Goal: Transaction & Acquisition: Obtain resource

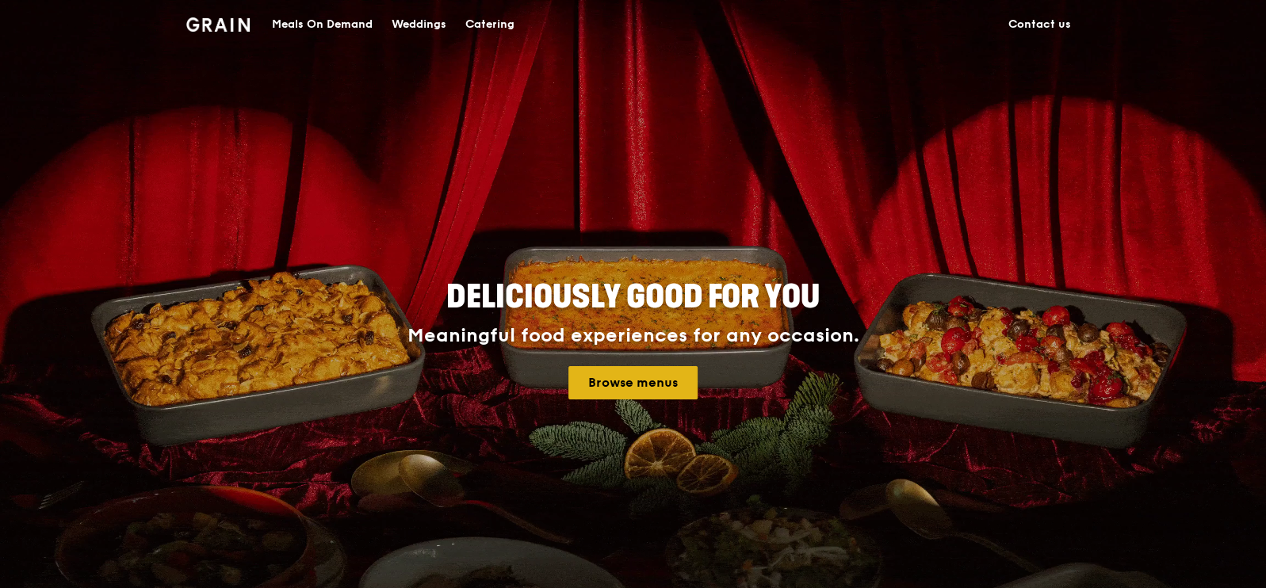
click at [664, 376] on link "Browse menus" at bounding box center [632, 382] width 129 height 33
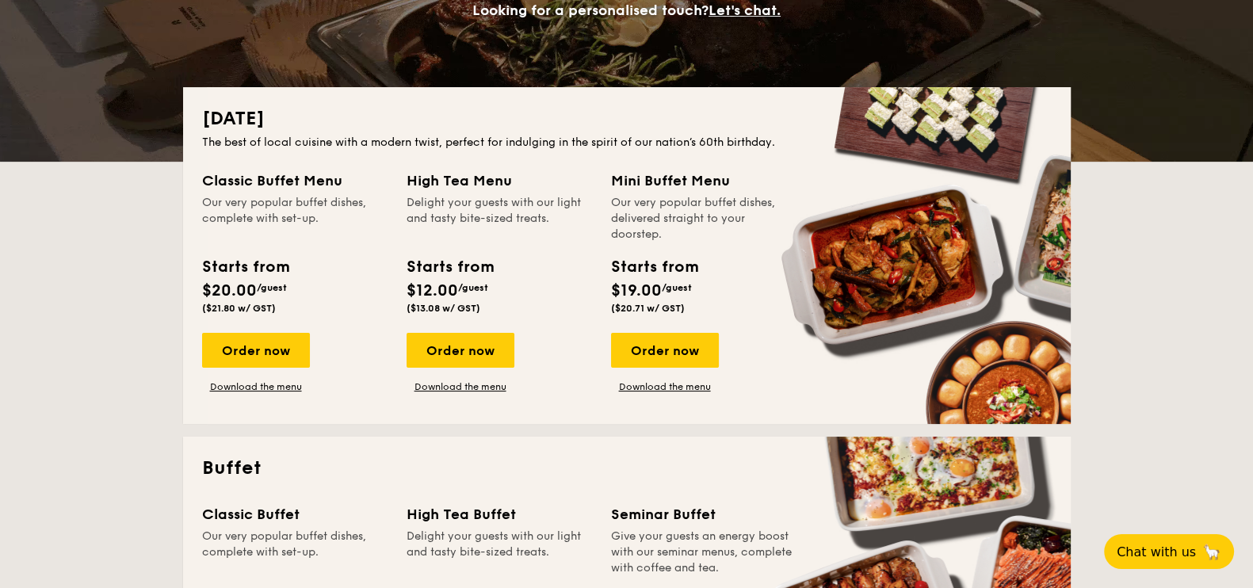
scroll to position [231, 0]
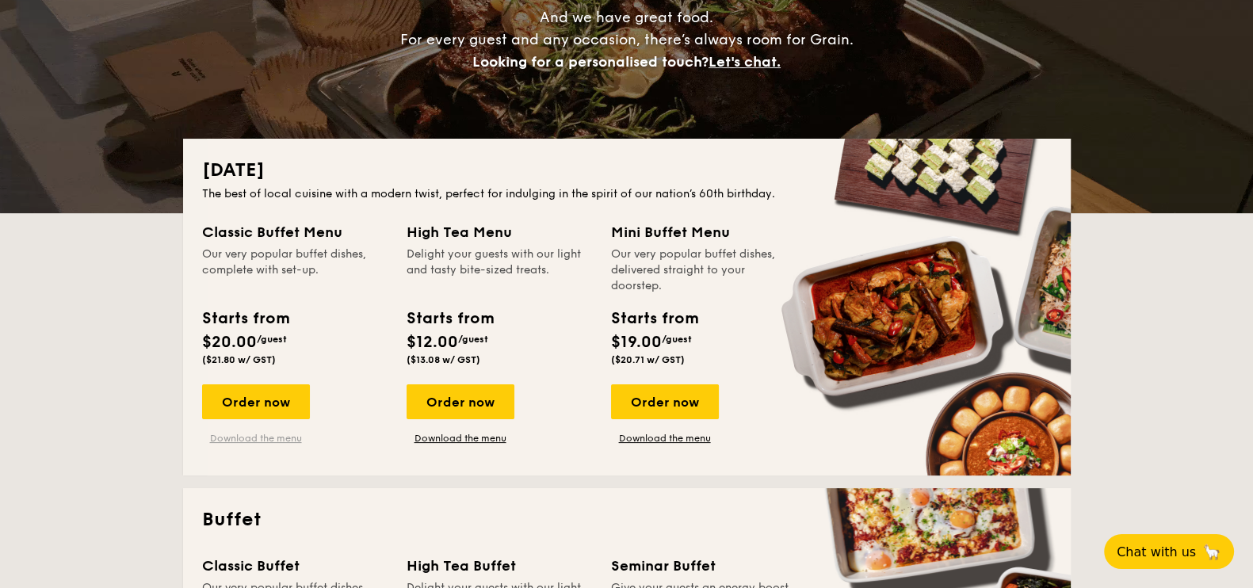
click at [249, 441] on link "Download the menu" at bounding box center [256, 438] width 108 height 13
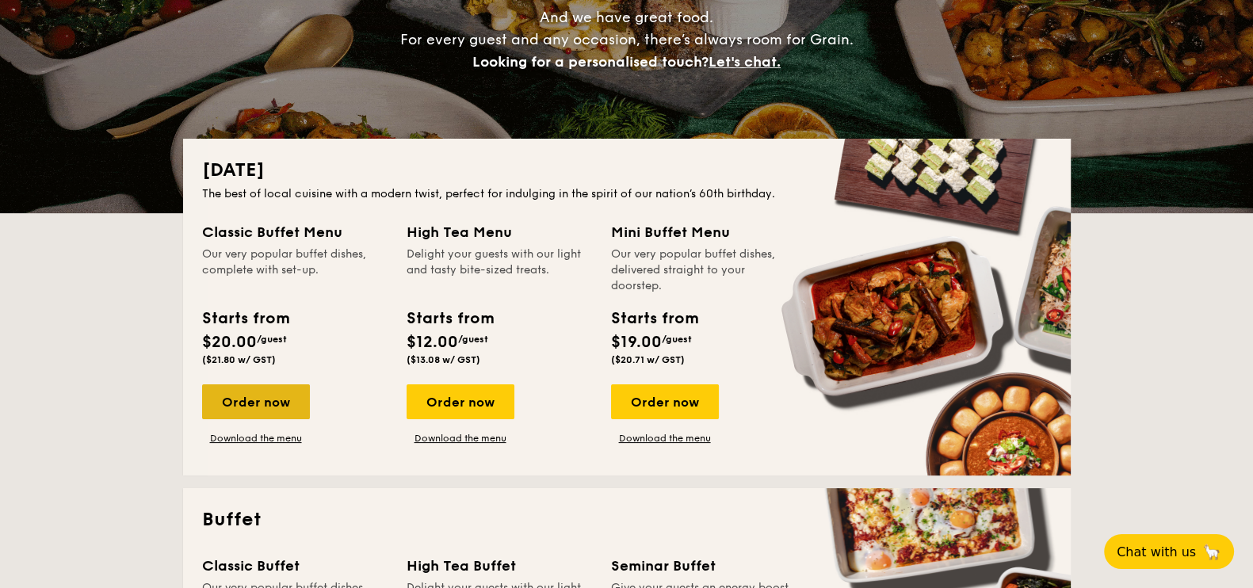
click at [254, 386] on div "Order now" at bounding box center [256, 401] width 108 height 35
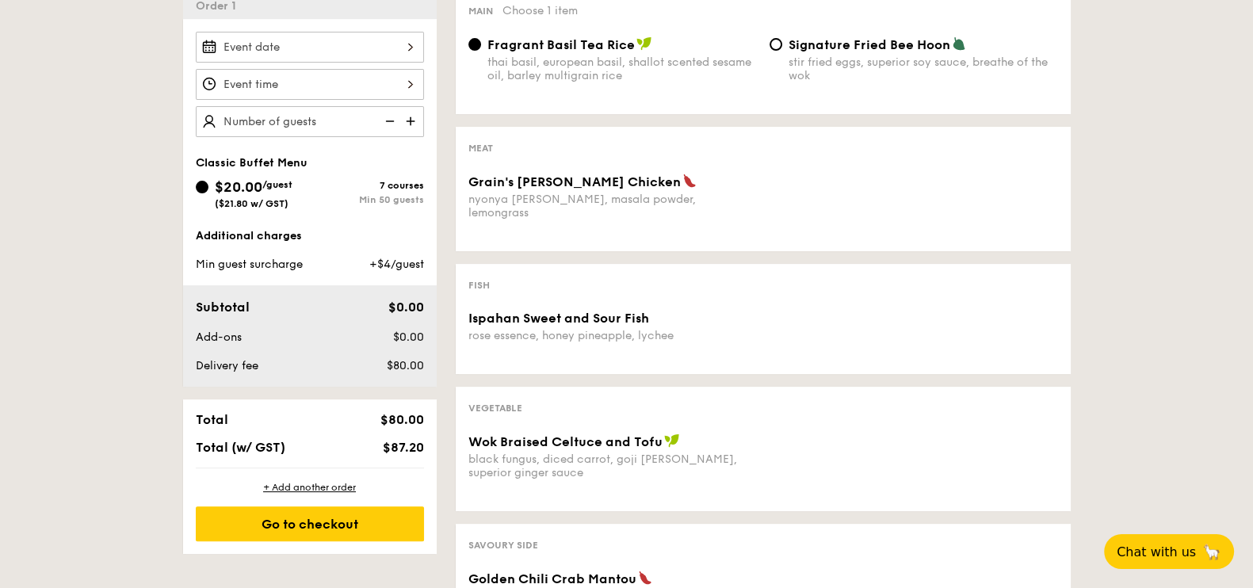
scroll to position [462, 0]
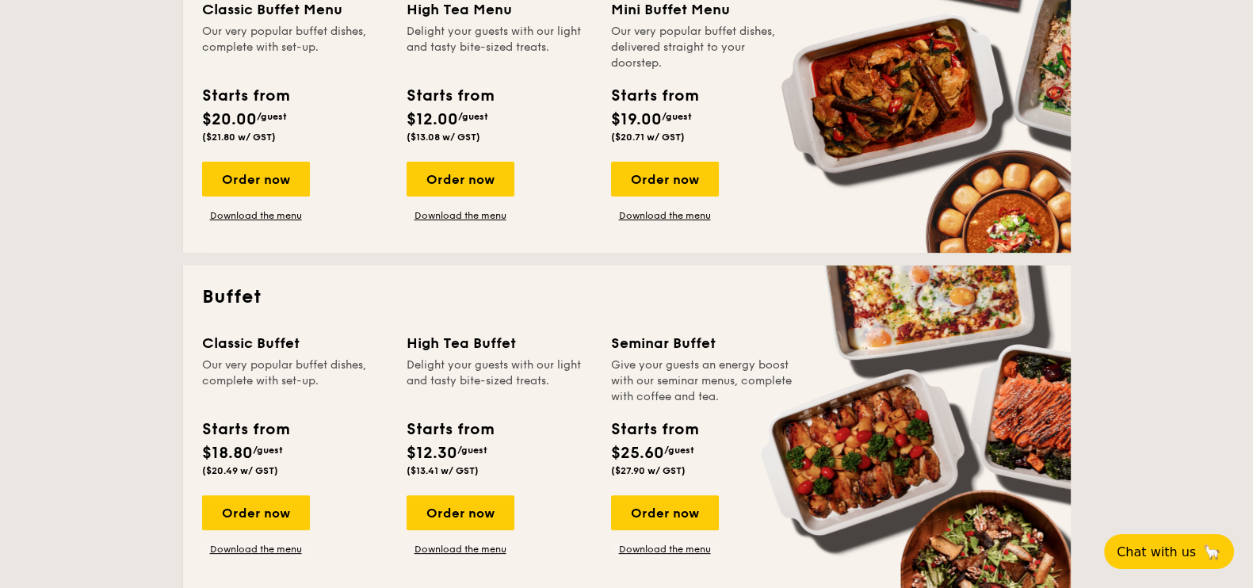
scroll to position [462, 0]
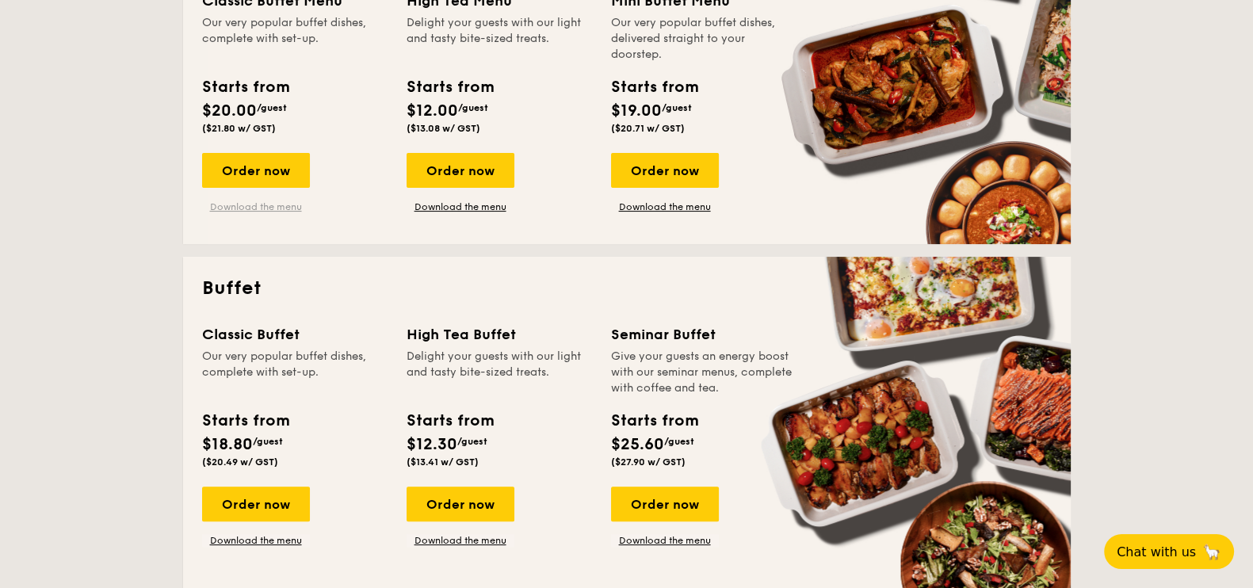
click at [225, 202] on link "Download the menu" at bounding box center [256, 207] width 108 height 13
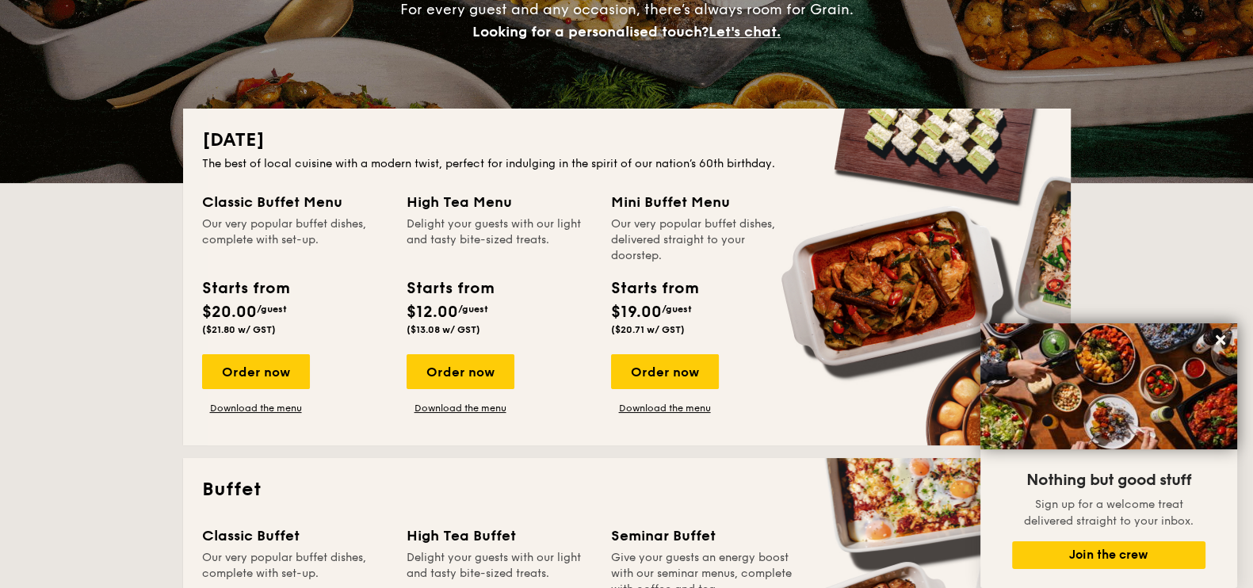
scroll to position [0, 0]
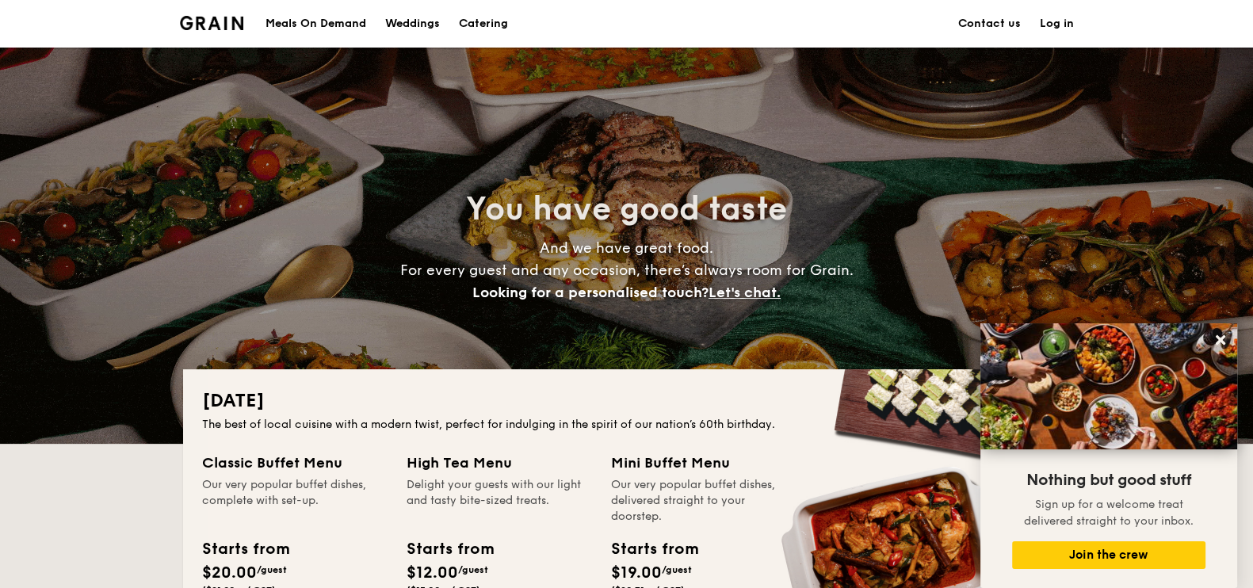
click at [472, 17] on h1 "Catering" at bounding box center [483, 24] width 49 height 48
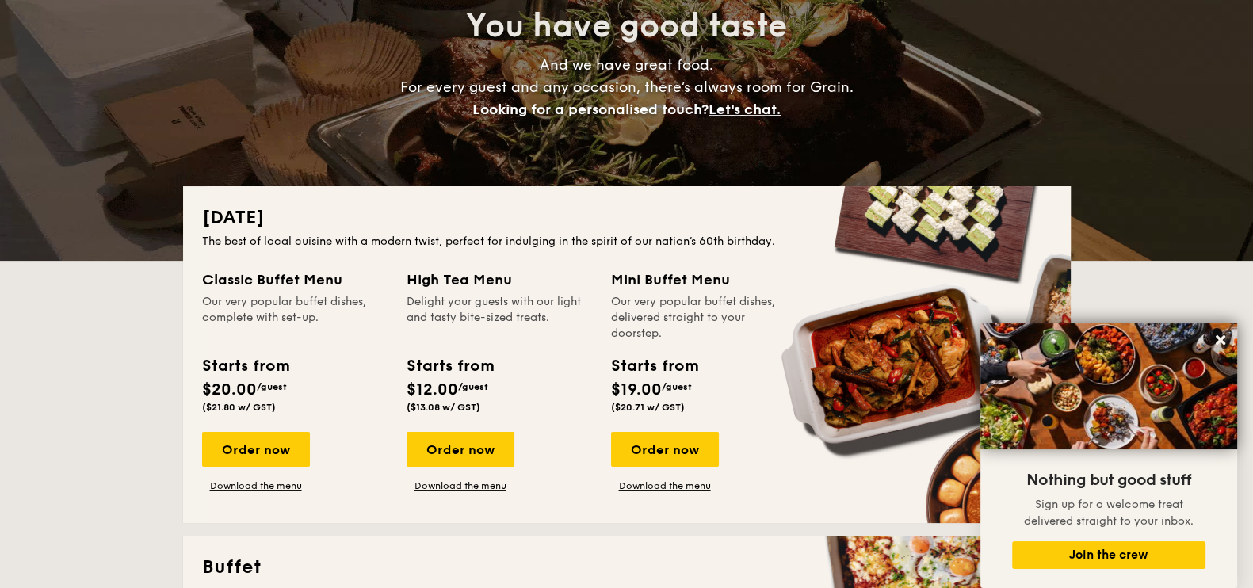
scroll to position [191, 0]
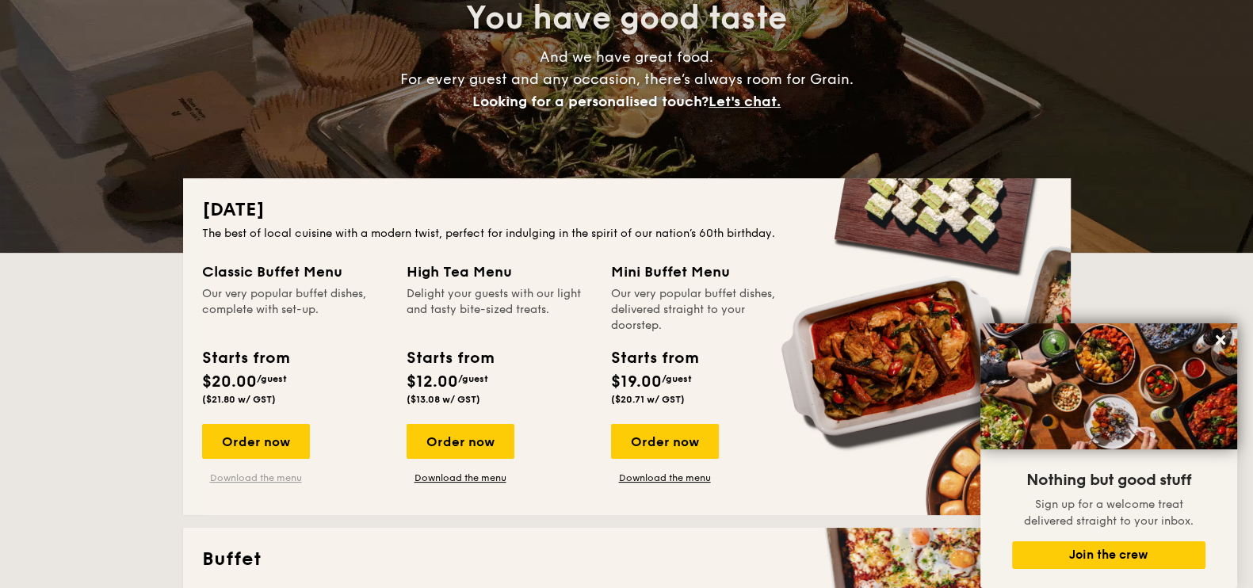
click at [254, 472] on link "Download the menu" at bounding box center [256, 478] width 108 height 13
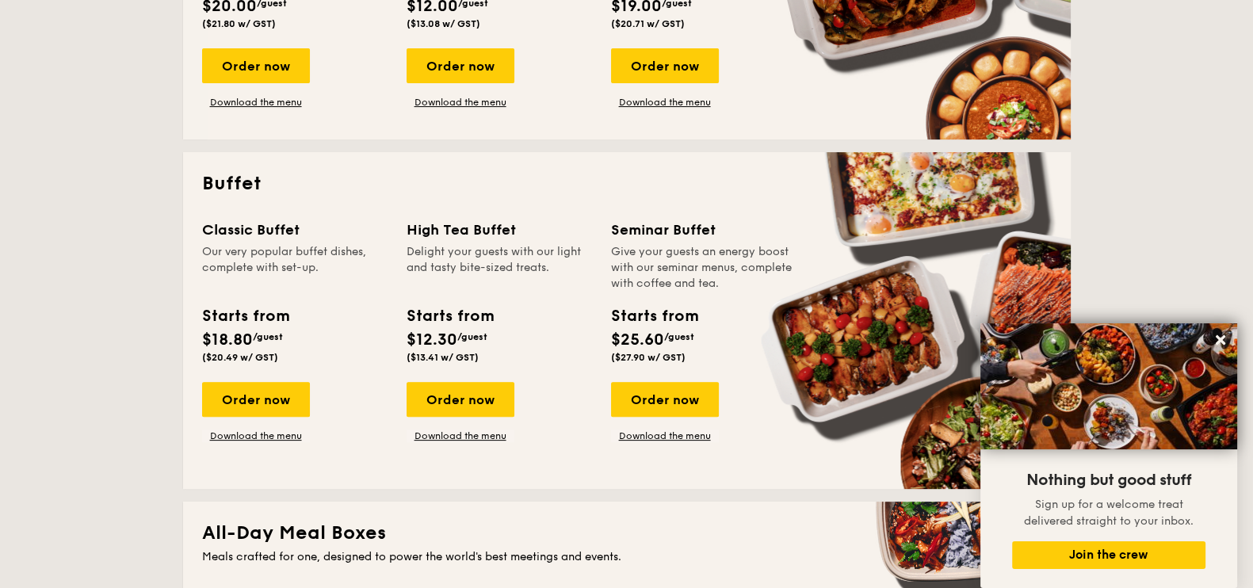
scroll to position [591, 0]
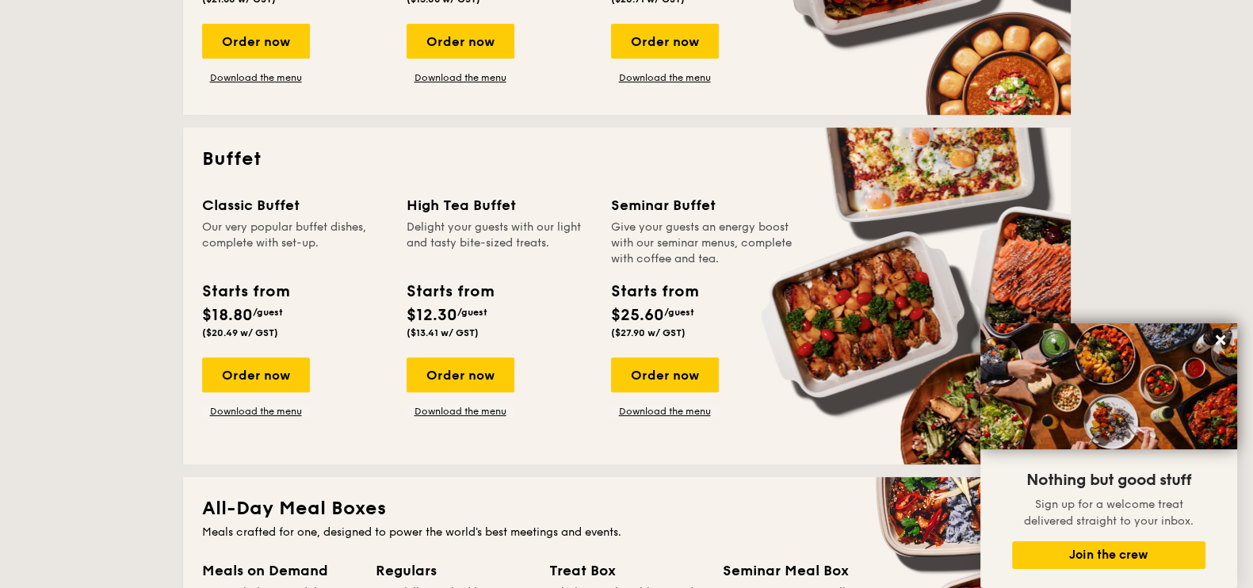
click at [239, 418] on div "Classic Buffet Our very popular buffet dishes, complete with set-up. Starts fro…" at bounding box center [627, 319] width 850 height 251
click at [240, 406] on link "Download the menu" at bounding box center [256, 411] width 108 height 13
